Goal: Navigation & Orientation: Find specific page/section

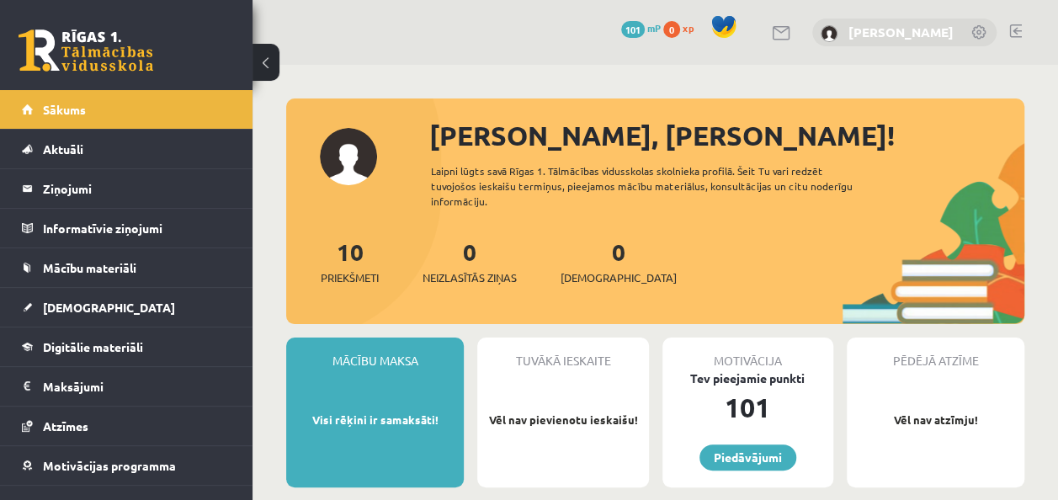
click at [933, 38] on link "[PERSON_NAME]" at bounding box center [901, 32] width 105 height 17
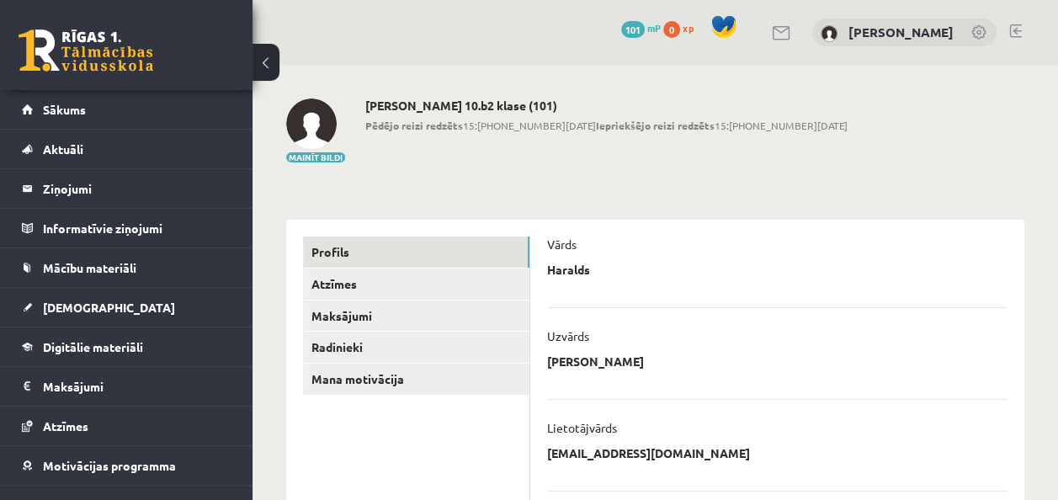
click at [977, 33] on link at bounding box center [980, 33] width 17 height 17
click at [918, 30] on link "[PERSON_NAME]" at bounding box center [901, 32] width 105 height 17
click at [64, 108] on span "Sākums" at bounding box center [64, 109] width 43 height 15
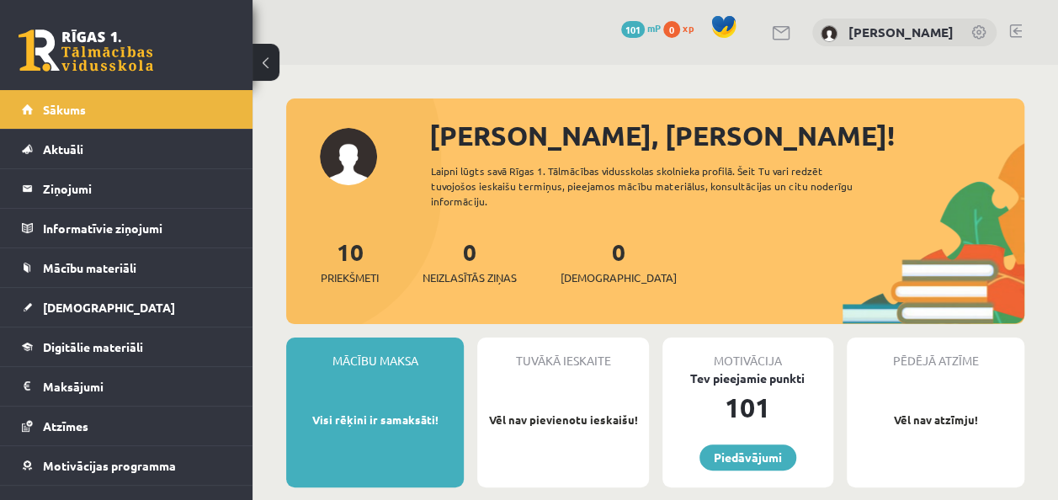
click at [821, 34] on img at bounding box center [829, 33] width 17 height 17
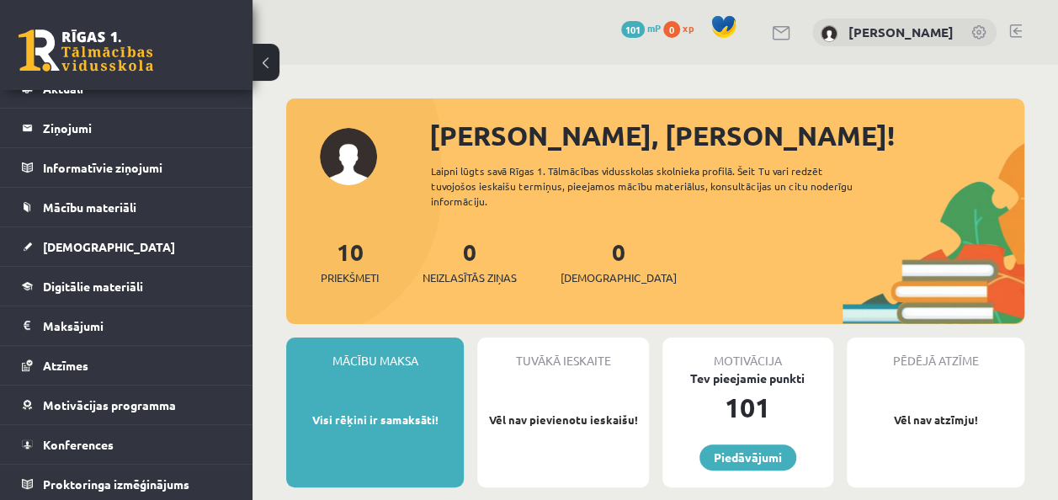
scroll to position [61, 0]
click at [979, 32] on link at bounding box center [980, 33] width 17 height 17
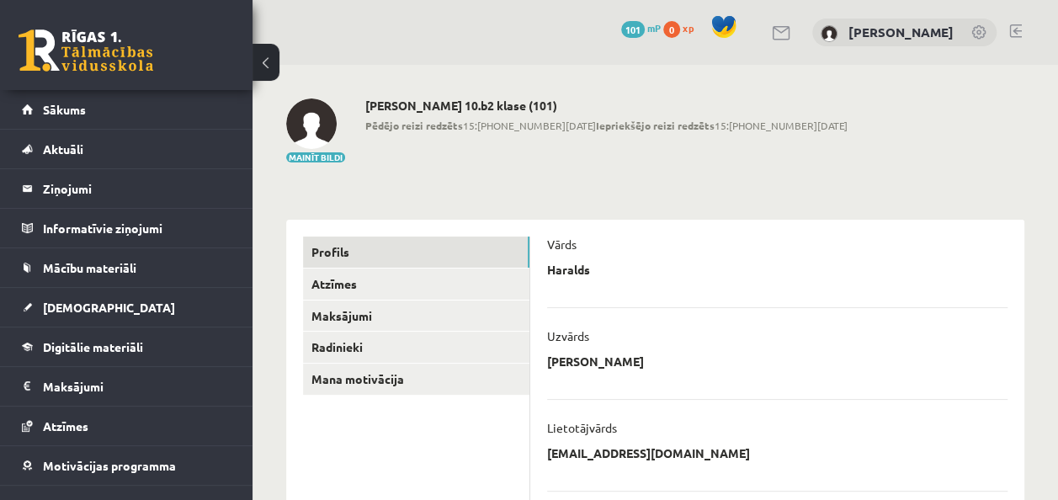
click at [1017, 30] on link at bounding box center [1015, 30] width 13 height 13
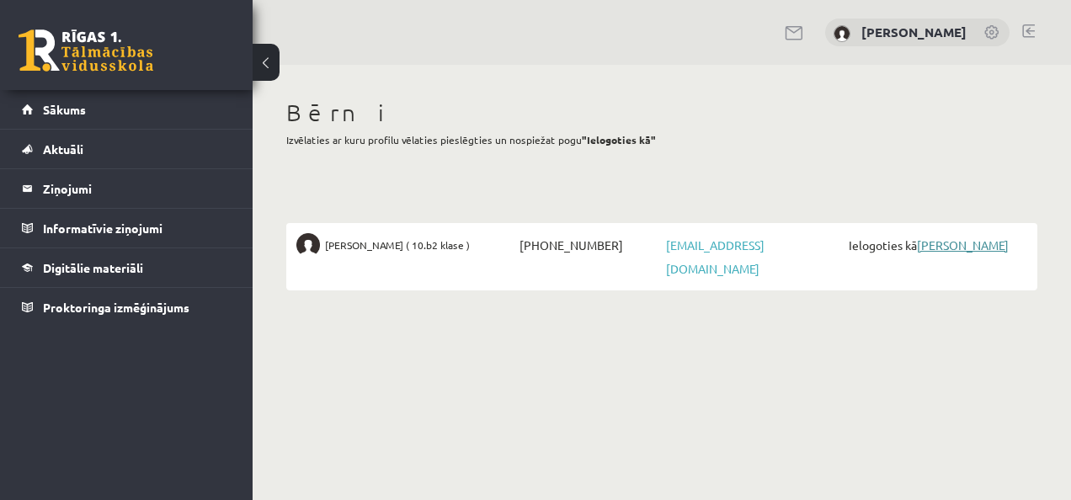
click at [939, 242] on link "[PERSON_NAME]" at bounding box center [963, 244] width 92 height 15
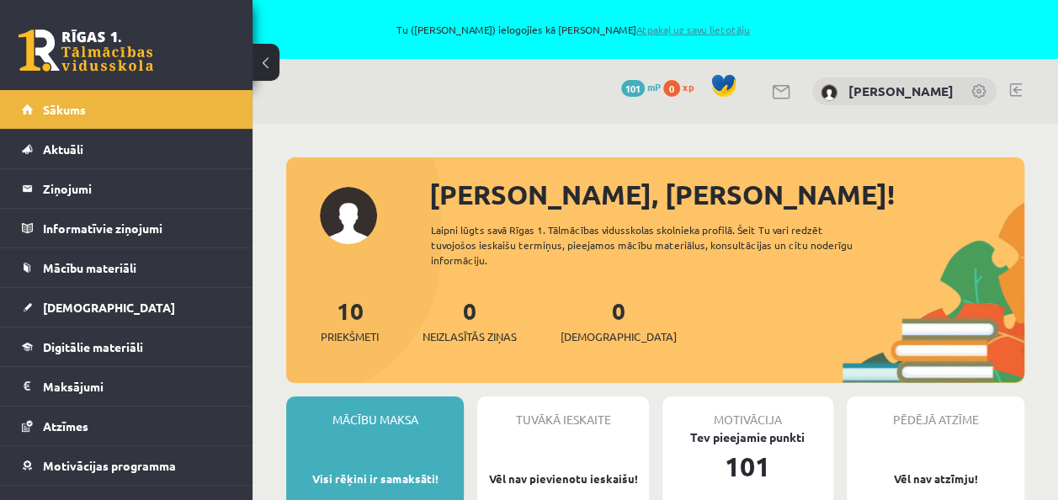
click at [712, 29] on link "Atpakaļ uz savu lietotāju" at bounding box center [693, 29] width 114 height 13
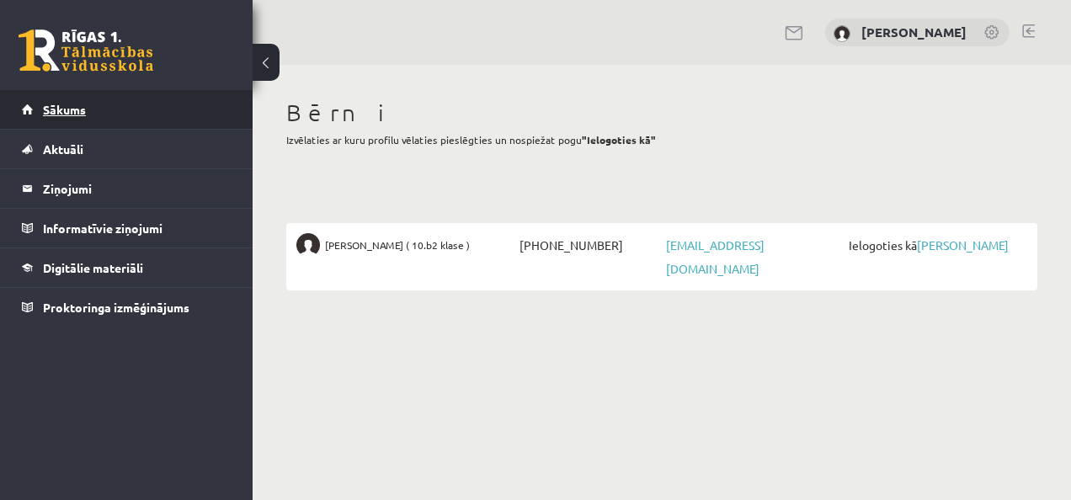
click at [79, 108] on span "Sākums" at bounding box center [64, 109] width 43 height 15
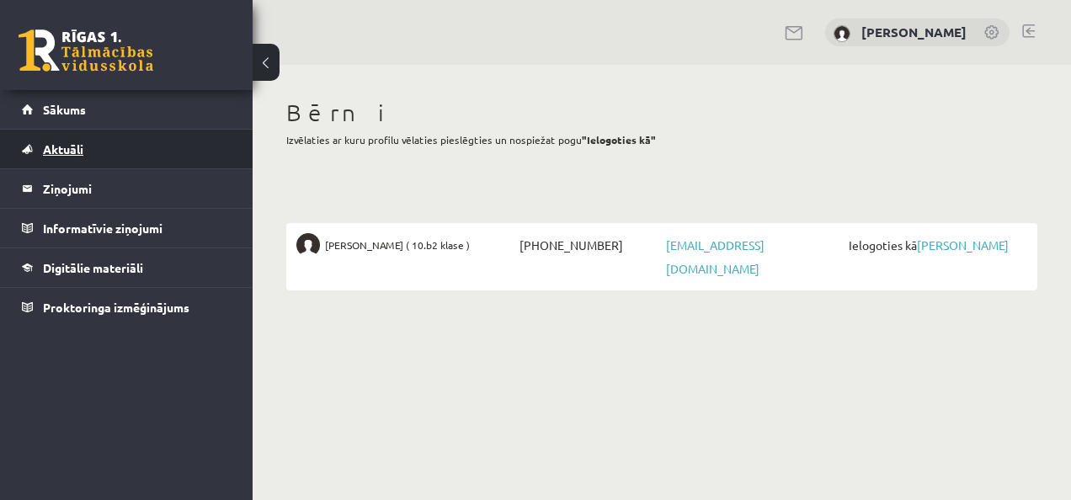
click at [72, 145] on span "Aktuāli" at bounding box center [63, 148] width 40 height 15
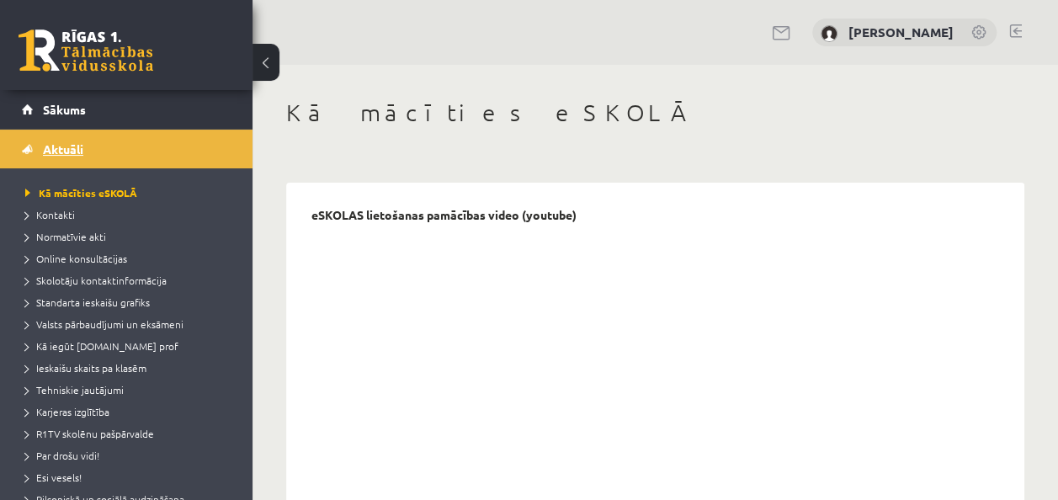
click at [66, 150] on span "Aktuāli" at bounding box center [63, 148] width 40 height 15
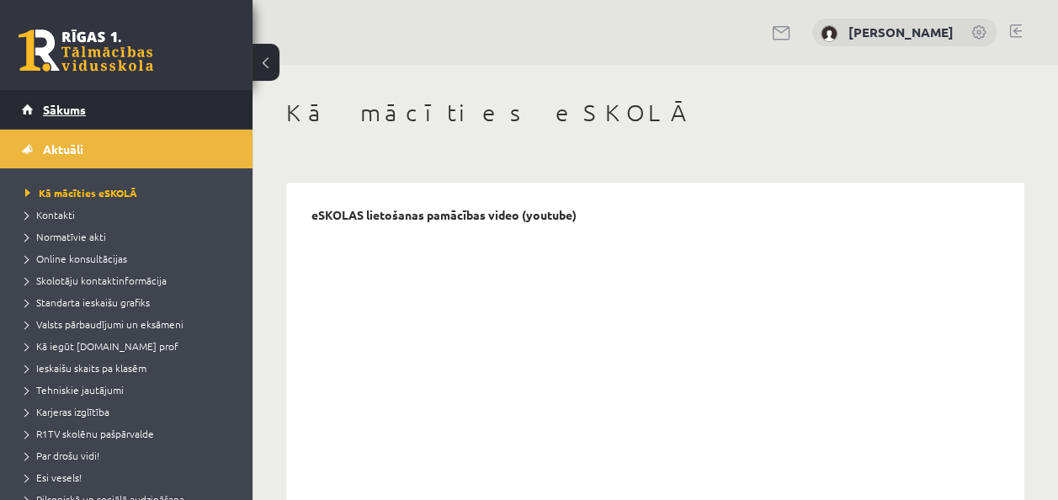
click at [59, 109] on span "Sākums" at bounding box center [64, 109] width 43 height 15
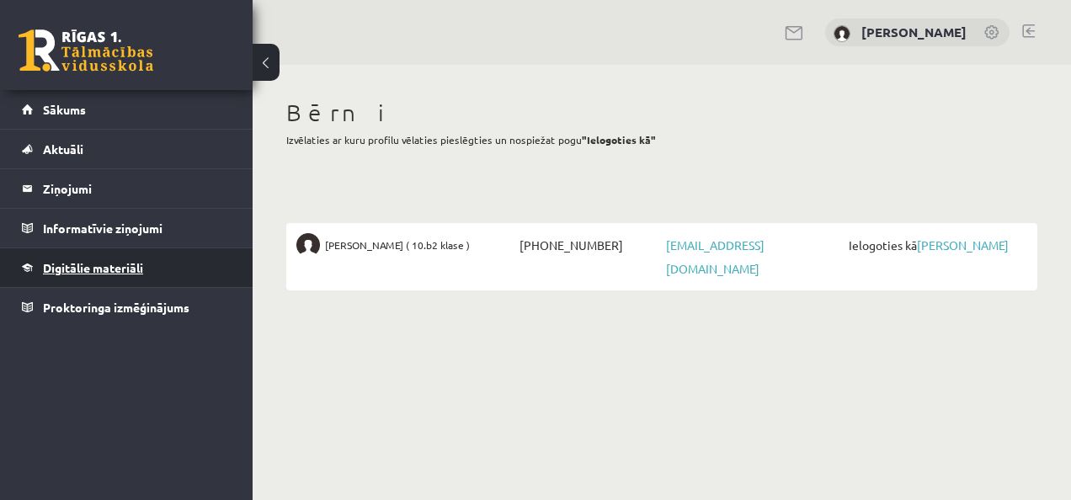
click at [93, 269] on span "Digitālie materiāli" at bounding box center [93, 267] width 100 height 15
